Goal: Transaction & Acquisition: Purchase product/service

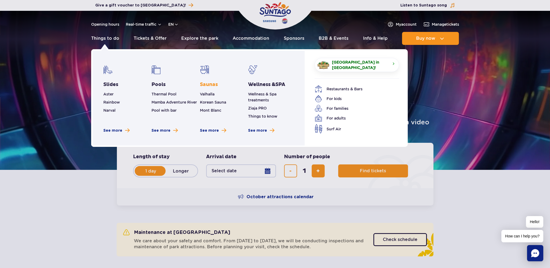
click at [206, 83] on link "Saunas" at bounding box center [209, 84] width 18 height 6
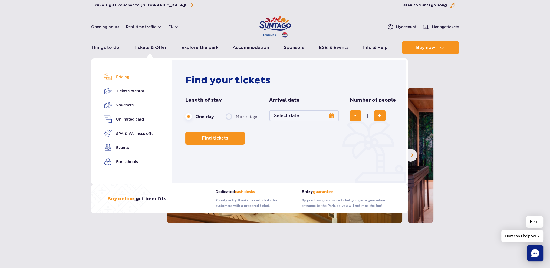
click at [123, 77] on link "Pricing" at bounding box center [129, 77] width 51 height 8
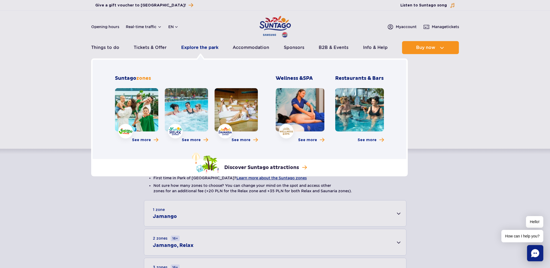
click at [199, 47] on link "Explore the park" at bounding box center [199, 47] width 37 height 13
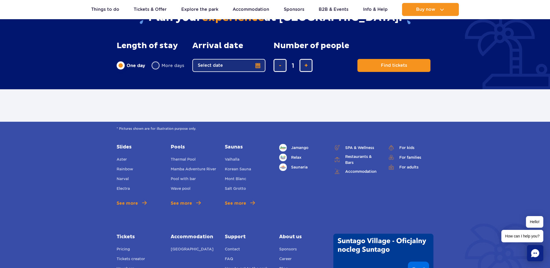
scroll to position [243, 0]
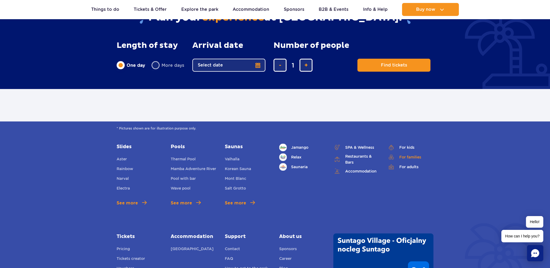
click at [405, 156] on link "For families" at bounding box center [410, 157] width 46 height 8
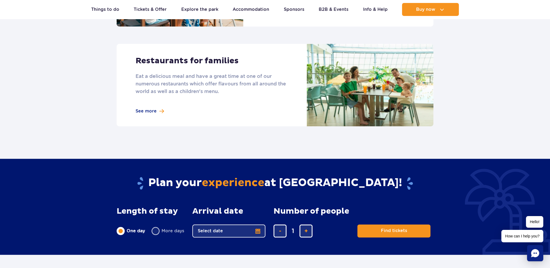
scroll to position [514, 0]
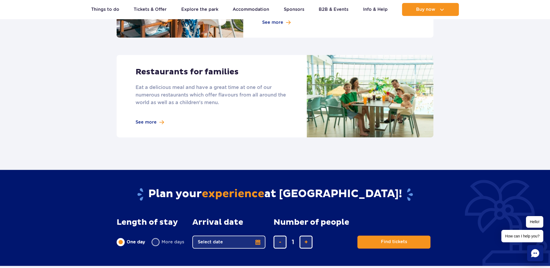
click at [148, 121] on link at bounding box center [275, 96] width 317 height 83
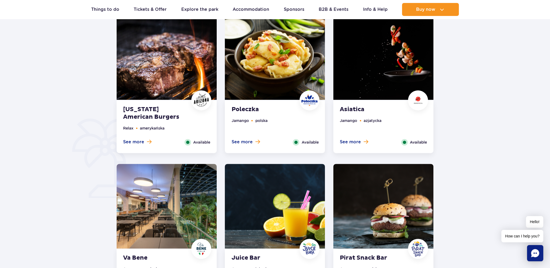
scroll to position [271, 0]
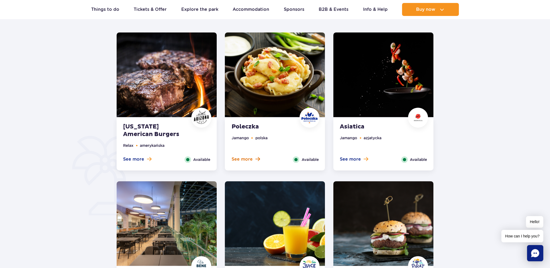
click at [242, 158] on span "See more" at bounding box center [241, 159] width 21 height 6
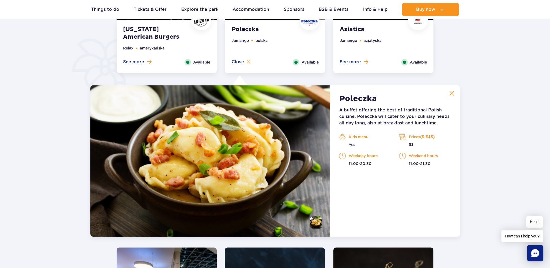
scroll to position [367, 0]
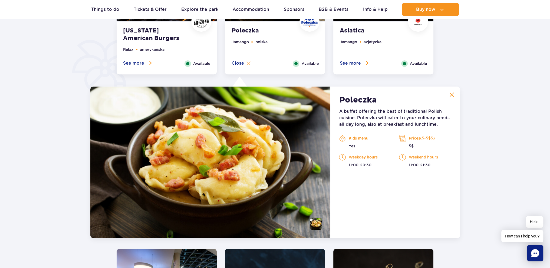
click at [409, 125] on p "A buffet offering the best of traditional Polish cuisine. Poleczka will cater t…" at bounding box center [395, 117] width 112 height 19
click at [289, 143] on img at bounding box center [210, 163] width 240 height 152
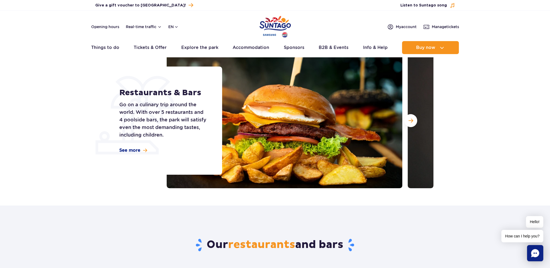
scroll to position [0, 0]
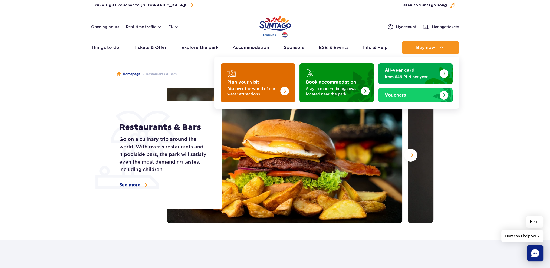
click at [257, 86] on p "Discover the world of our water attractions" at bounding box center [253, 91] width 53 height 11
